Goal: Navigation & Orientation: Understand site structure

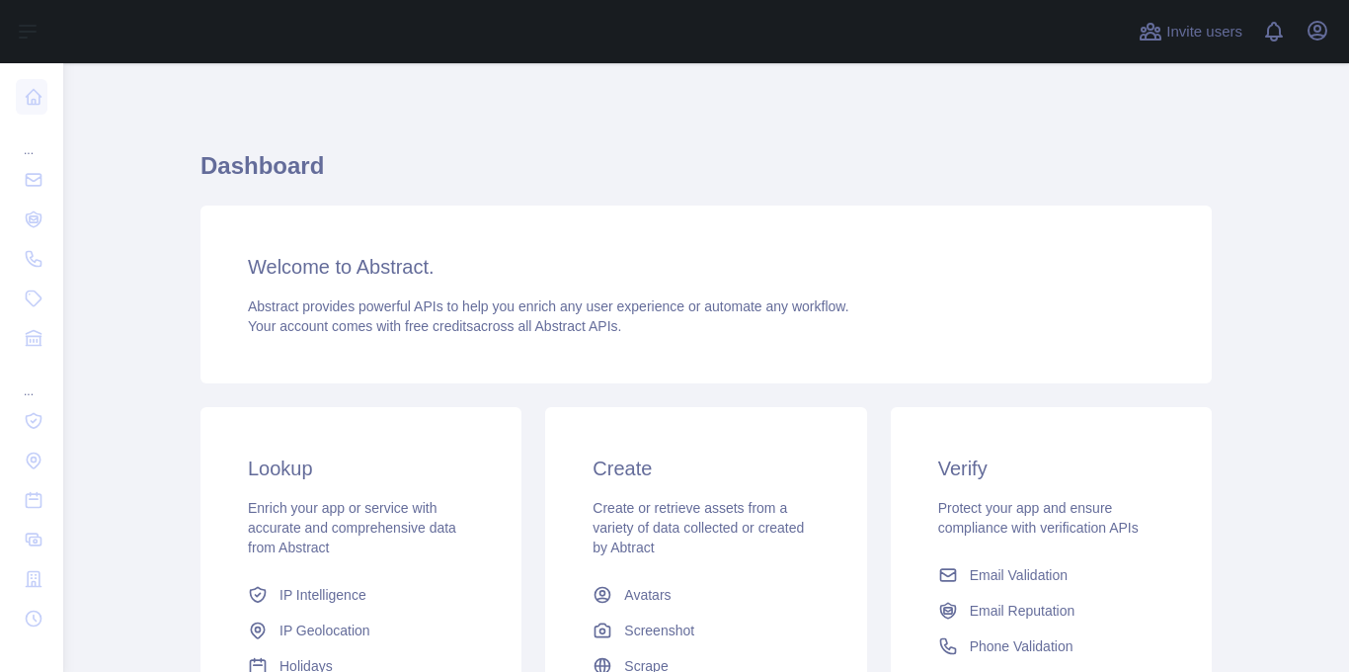
click at [723, 287] on div "Welcome to Abstract. Abstract provides powerful APIs to help you enrich any use…" at bounding box center [707, 294] width 1012 height 178
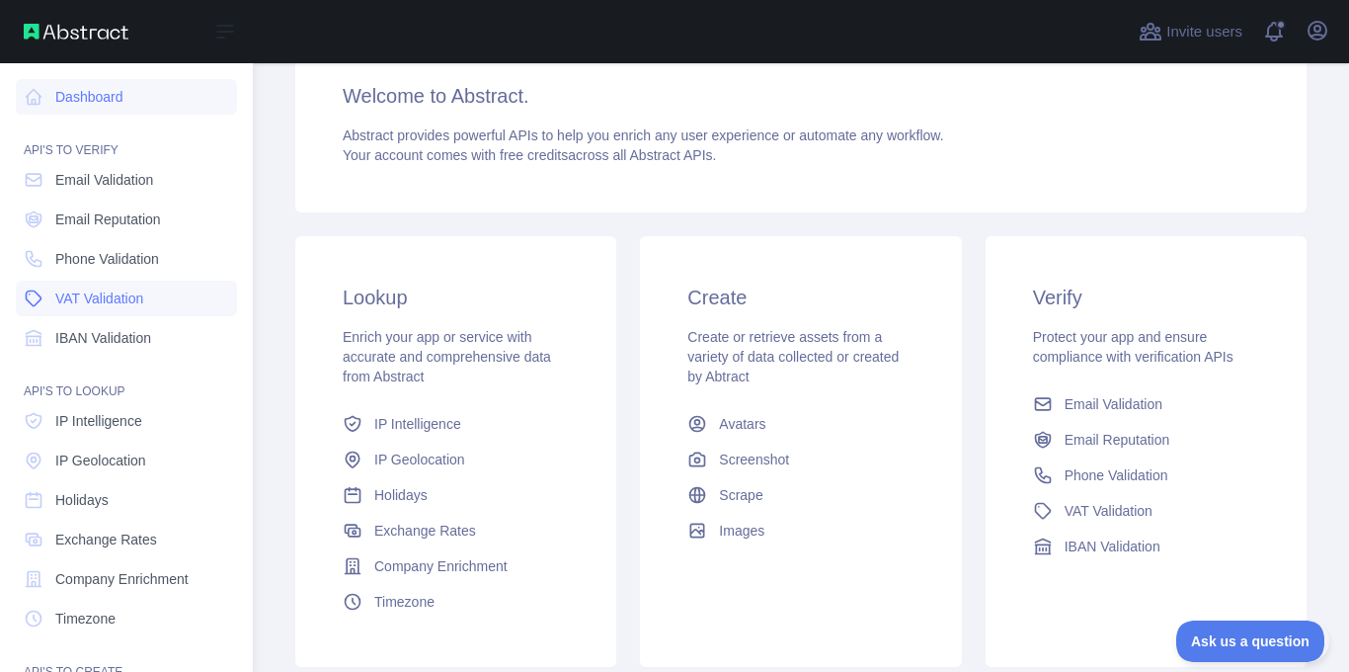
scroll to position [198, 0]
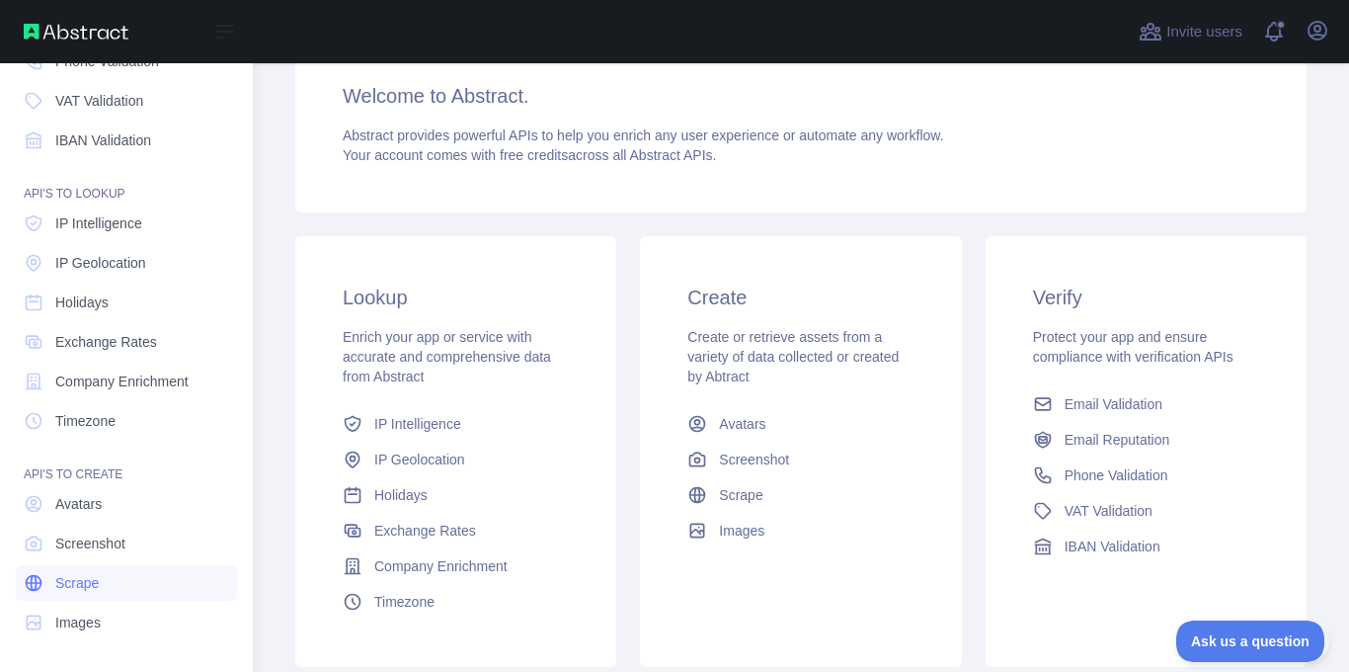
click at [41, 590] on icon at bounding box center [34, 583] width 20 height 20
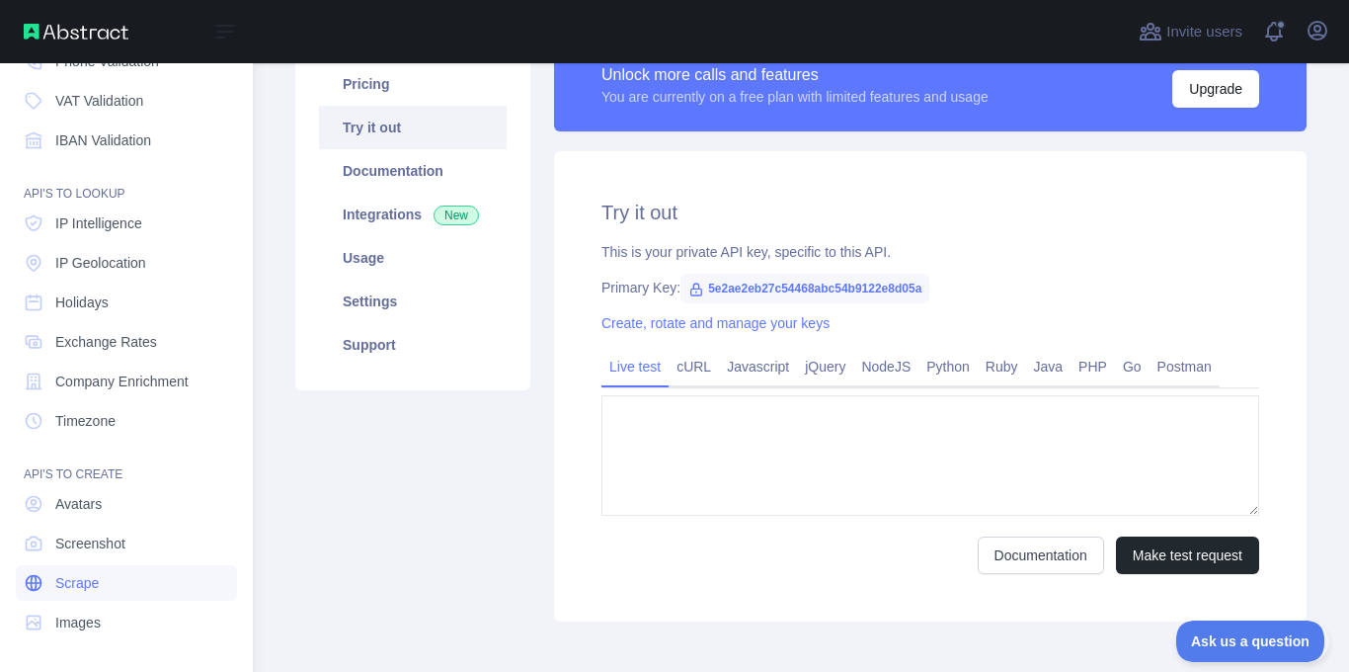
type textarea "**********"
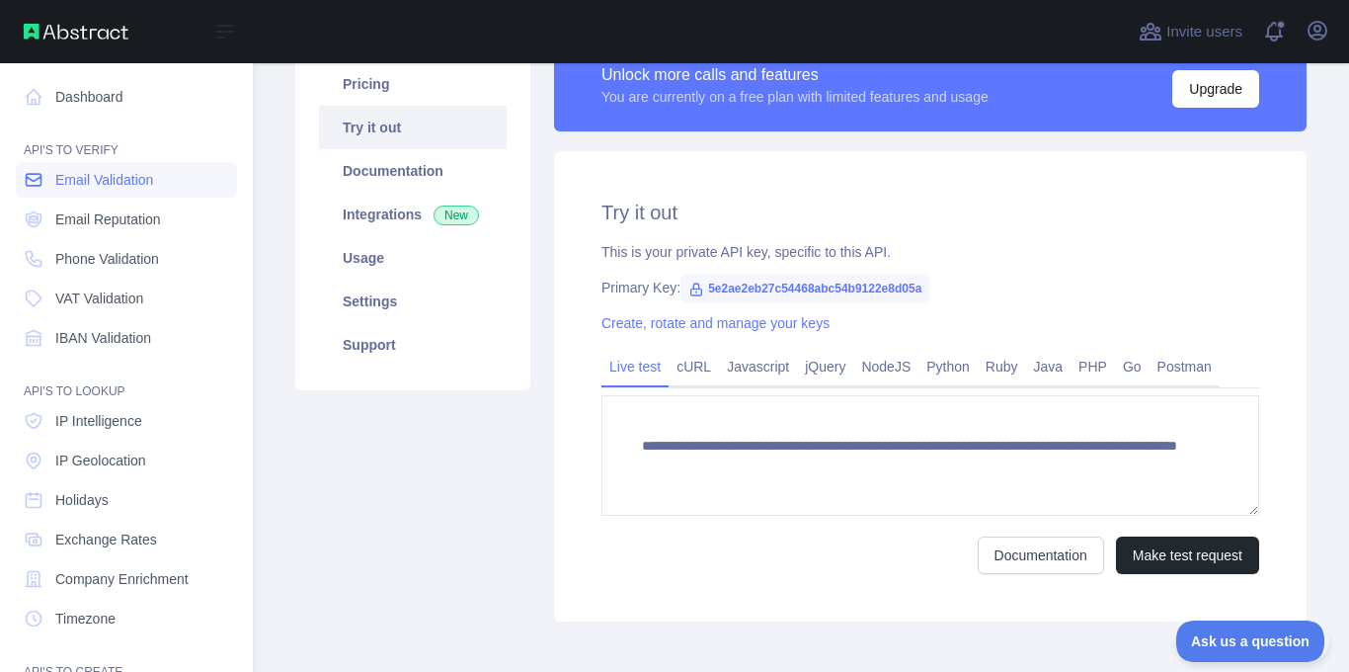
click at [80, 189] on span "Email Validation" at bounding box center [104, 180] width 98 height 20
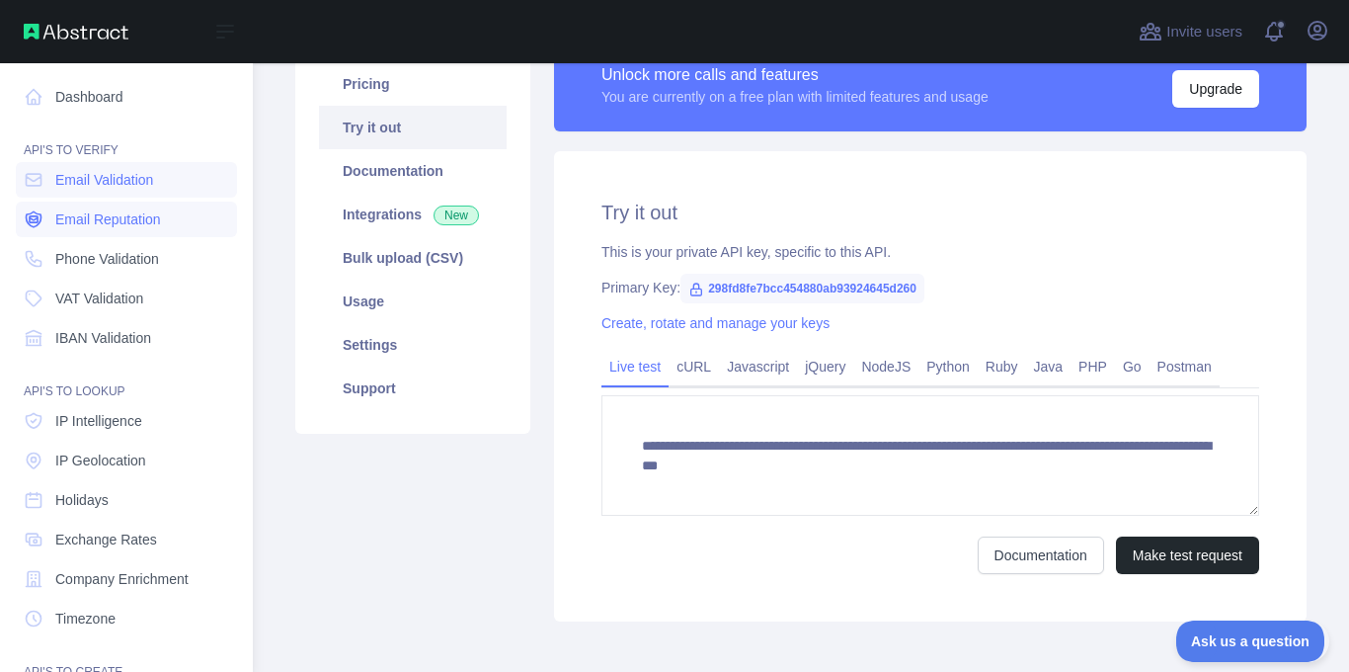
click at [86, 206] on link "Email Reputation" at bounding box center [126, 220] width 221 height 36
click at [106, 281] on link "VAT Validation" at bounding box center [126, 299] width 221 height 36
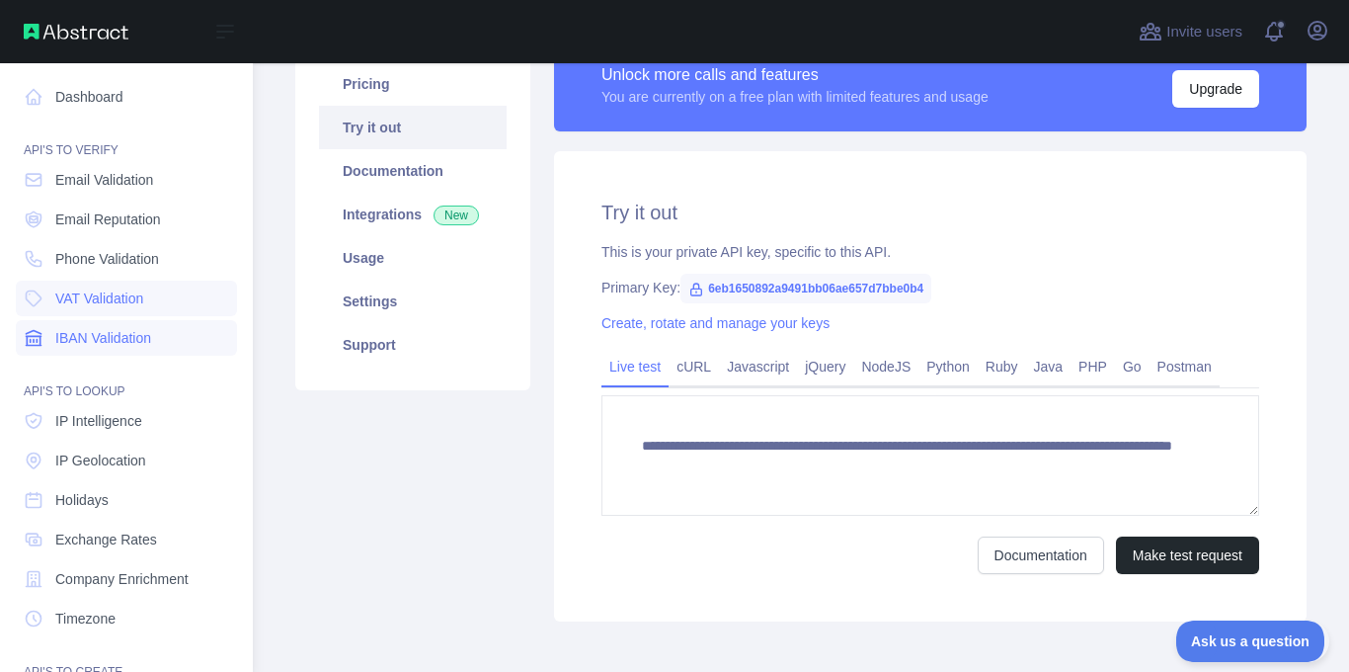
click at [115, 337] on span "IBAN Validation" at bounding box center [103, 338] width 96 height 20
click at [102, 419] on span "IP Intelligence" at bounding box center [98, 421] width 87 height 20
click at [113, 518] on nav "Dashboard API'S TO VERIFY Email Validation Email Reputation Phone Validation VA…" at bounding box center [126, 450] width 221 height 775
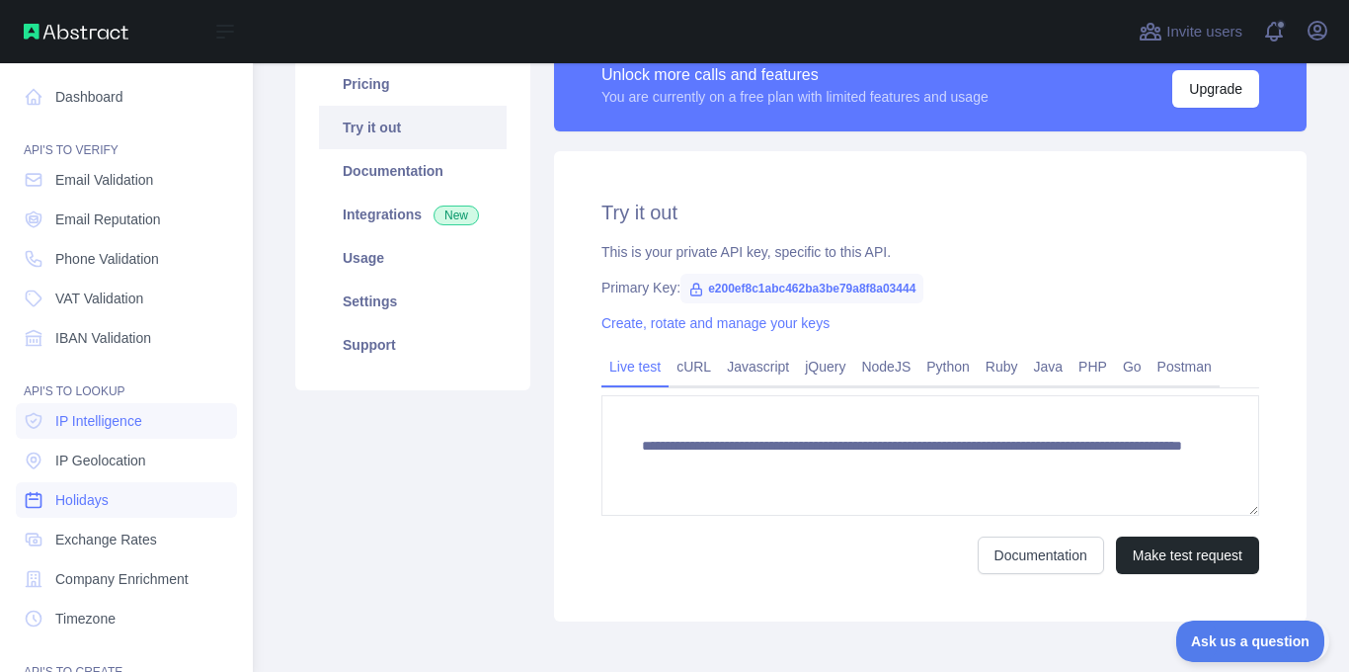
click at [105, 506] on span "Holidays" at bounding box center [81, 500] width 53 height 20
